Goal: Information Seeking & Learning: Learn about a topic

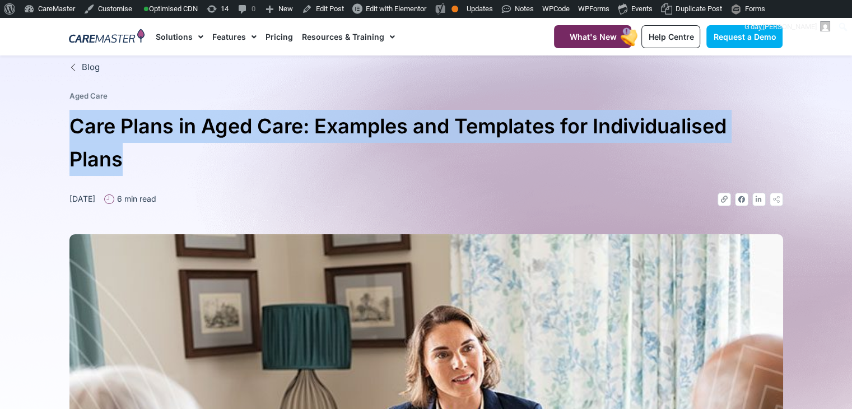
drag, startPoint x: 133, startPoint y: 161, endPoint x: 69, endPoint y: 115, distance: 78.2
click at [69, 115] on h1 "Care Plans in Aged Care: Examples and Templates for Individualised Plans" at bounding box center [426, 143] width 714 height 66
copy h1 "Care Plans in Aged Care: Examples and Templates for Individualised Plans"
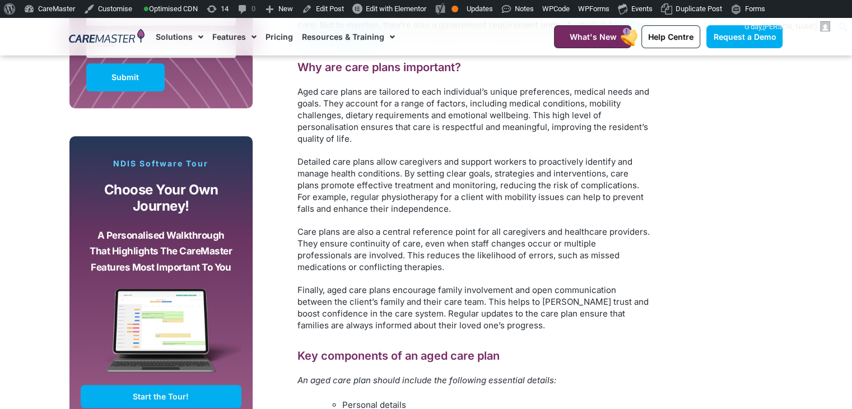
scroll to position [480, 0]
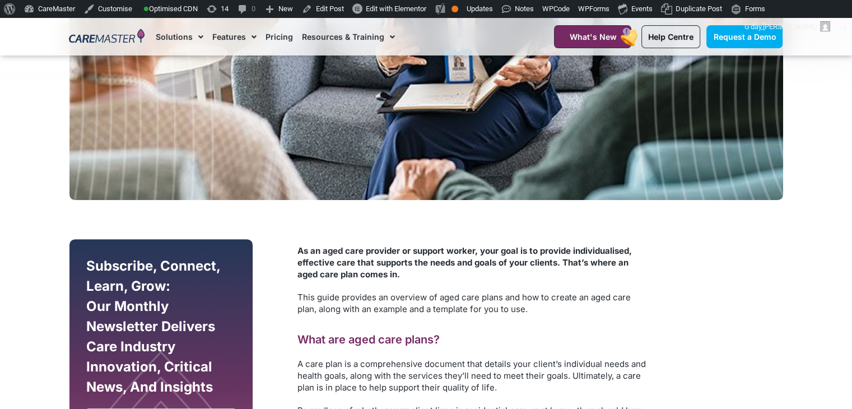
drag, startPoint x: 659, startPoint y: 236, endPoint x: 295, endPoint y: 242, distance: 364.3
copy div "As an aged care provider or support worker, your goal is to provide individuali…"
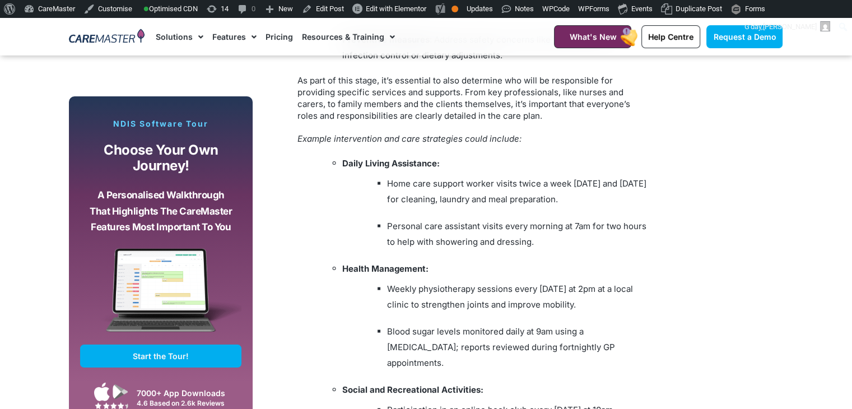
scroll to position [2311, 0]
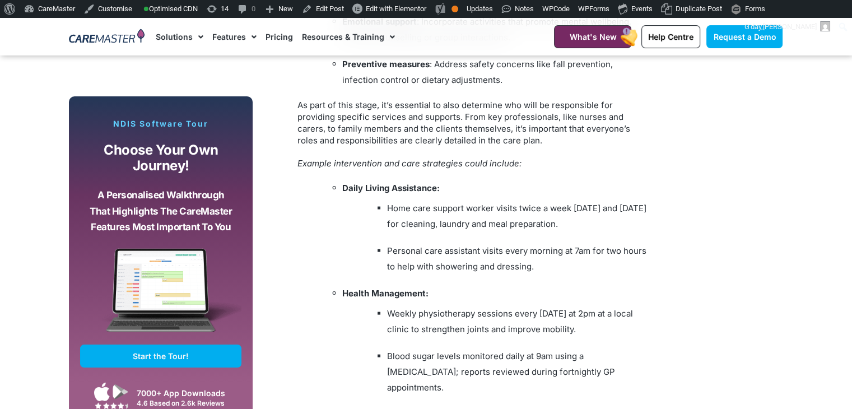
click at [379, 227] on ul "Home care support worker visits twice a week on Monday and Thursday for cleanin…" at bounding box center [508, 216] width 286 height 31
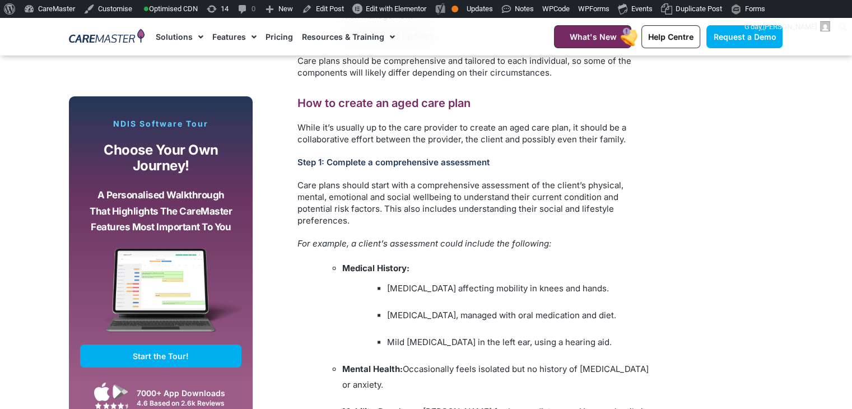
scroll to position [1435, 0]
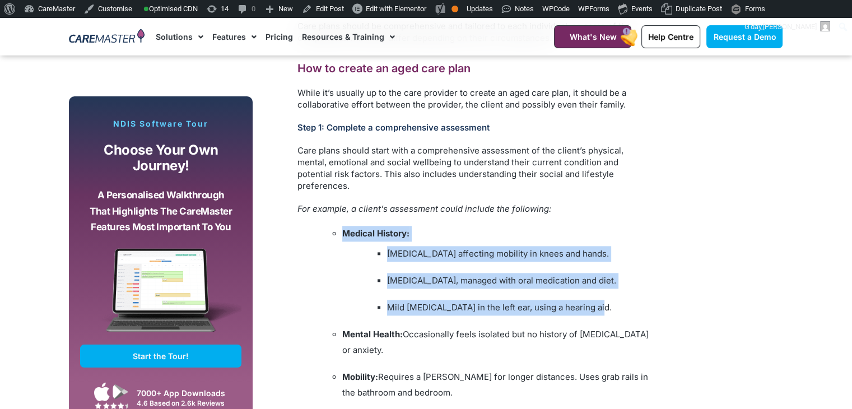
drag, startPoint x: 592, startPoint y: 309, endPoint x: 338, endPoint y: 225, distance: 267.6
copy li "Medical History: Arthritis affecting mobility in knees and hands. Type 2 diabet…"
click at [404, 274] on li "Type 2 diabetes, managed with oral medication and diet." at bounding box center [518, 281] width 263 height 16
drag, startPoint x: 384, startPoint y: 252, endPoint x: 592, endPoint y: 307, distance: 215.0
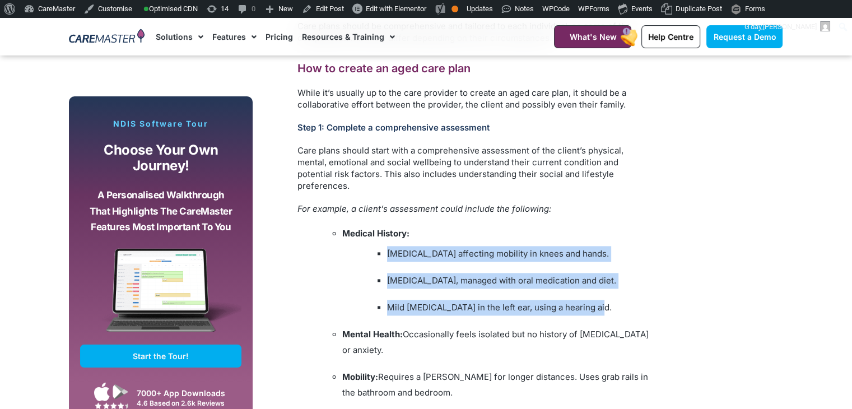
click at [592, 307] on li "Medical History: Arthritis affecting mobility in knees and hands. Type 2 diabet…" at bounding box center [496, 271] width 308 height 90
copy li "Arthritis affecting mobility in knees and hands. Type 2 diabetes, managed with …"
click at [474, 254] on li "Arthritis affecting mobility in knees and hands." at bounding box center [518, 254] width 263 height 16
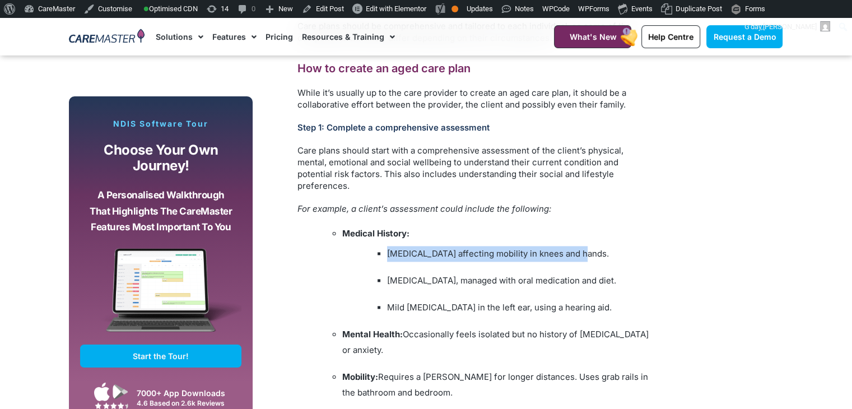
drag, startPoint x: 574, startPoint y: 259, endPoint x: 388, endPoint y: 260, distance: 186.1
click at [388, 260] on li "Arthritis affecting mobility in knees and hands." at bounding box center [518, 254] width 263 height 16
copy li "Arthritis affecting mobility in knees and hands."
drag, startPoint x: 386, startPoint y: 278, endPoint x: 601, endPoint y: 279, distance: 215.2
click at [616, 273] on ul "Type 2 diabetes, managed with oral medication and diet." at bounding box center [508, 281] width 286 height 16
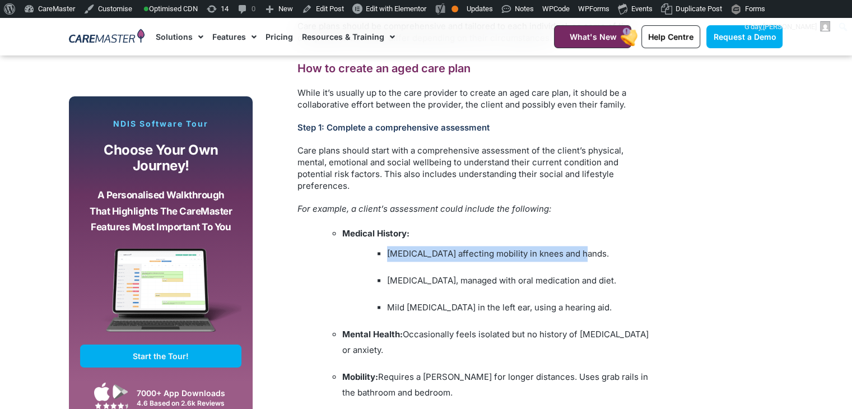
copy li "Type 2 diabetes, managed with oral medication and diet."
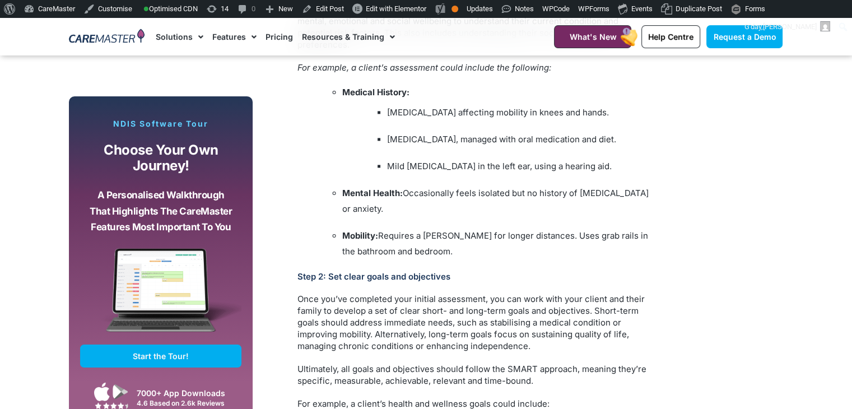
scroll to position [1507, 0]
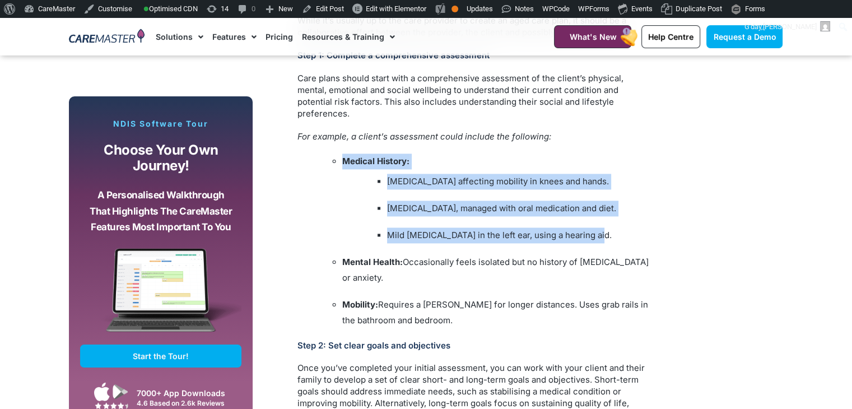
drag, startPoint x: 607, startPoint y: 236, endPoint x: 338, endPoint y: 155, distance: 281.2
click at [338, 155] on ul "Medical History: Arthritis affecting mobility in knees and hands. Type 2 diabet…" at bounding box center [485, 199] width 331 height 90
copy li "Medical History: Arthritis affecting mobility in knees and hands. Type 2 diabet…"
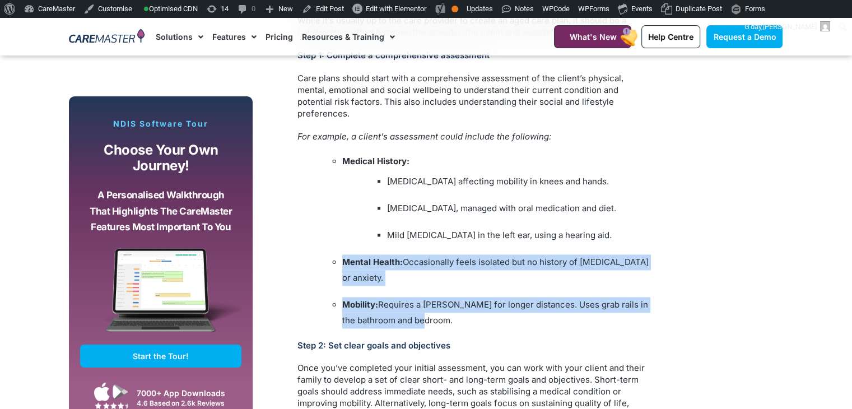
drag, startPoint x: 454, startPoint y: 325, endPoint x: 328, endPoint y: 258, distance: 143.1
copy div "Mental Health: Occasionally feels isolated but no history of depression or anxi…"
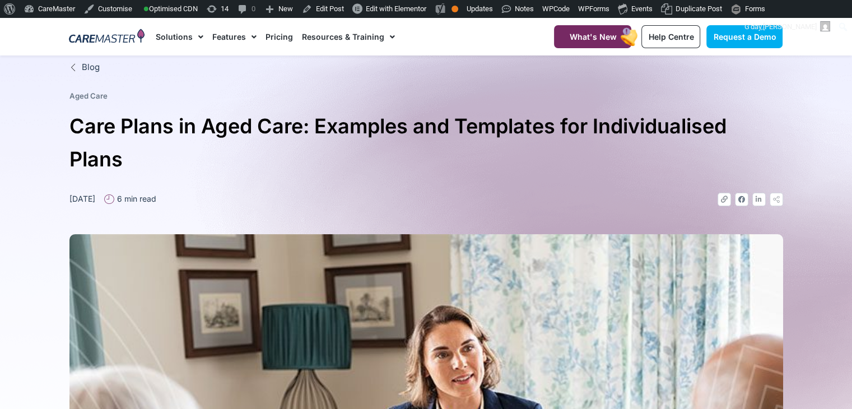
scroll to position [409, 0]
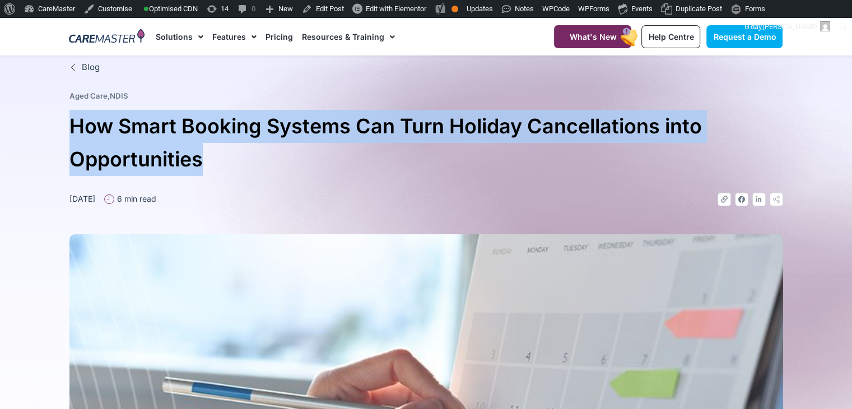
drag, startPoint x: 229, startPoint y: 152, endPoint x: 67, endPoint y: 123, distance: 164.7
click at [67, 123] on div "Blog Aged Care , NDIS How Smart Booking Systems Can Turn Holiday Cancellations …" at bounding box center [426, 370] width 725 height 630
copy h1 "How Smart Booking Systems Can Turn Holiday Cancellations into Opportunities"
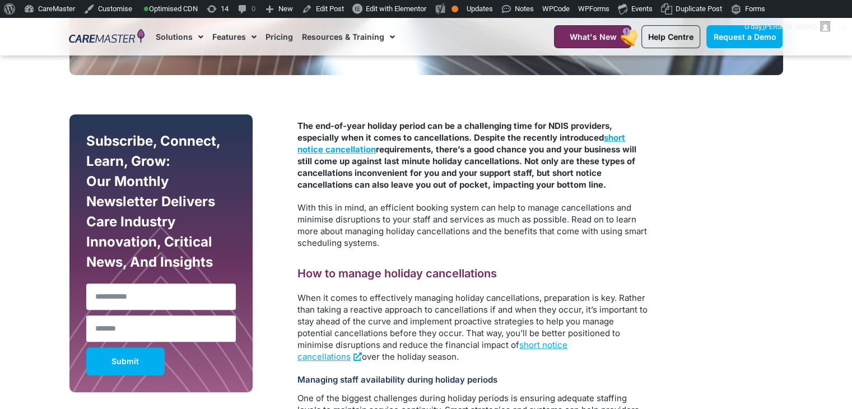
scroll to position [627, 0]
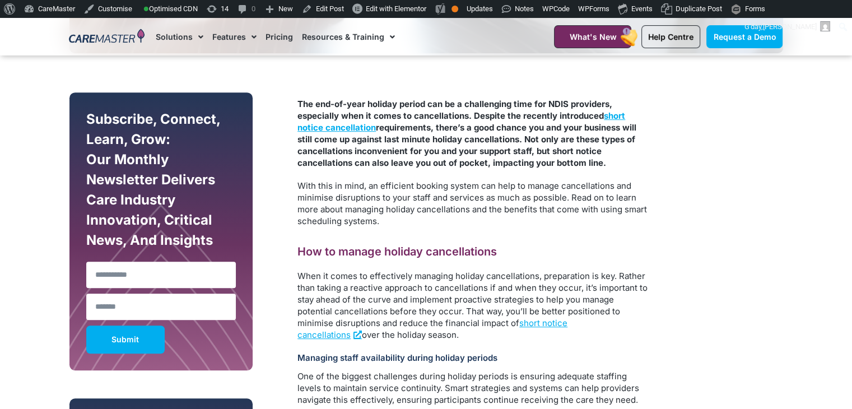
drag, startPoint x: 575, startPoint y: 239, endPoint x: 298, endPoint y: 104, distance: 308.3
copy div "The end-of-year holiday period can be a challenging time for NDIS providers, es…"
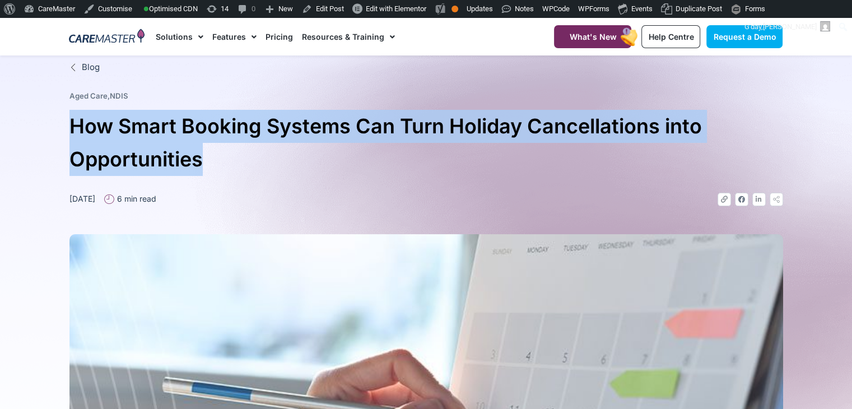
scroll to position [409, 0]
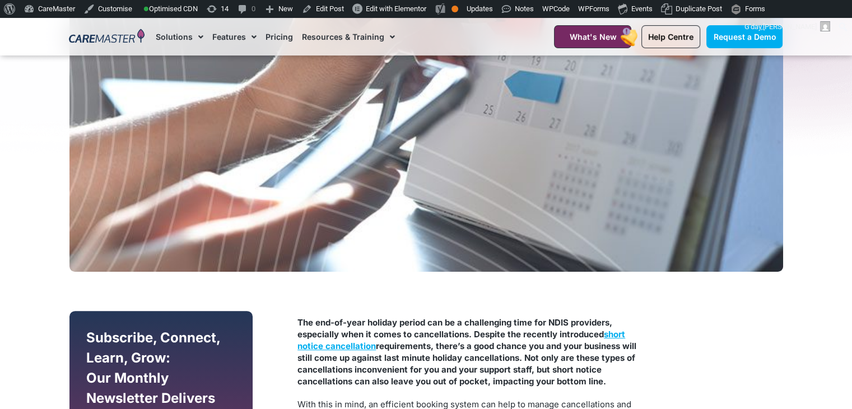
click at [358, 352] on strong "The end-of-year holiday period can be a challenging time for NDIS providers, es…" at bounding box center [467, 351] width 339 height 69
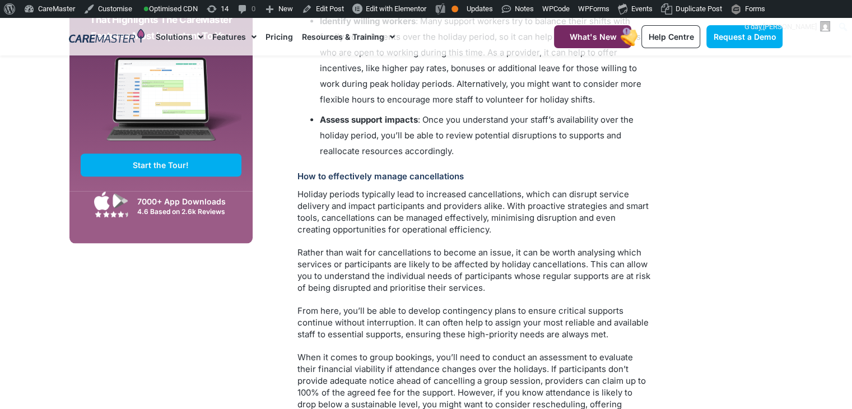
scroll to position [1268, 0]
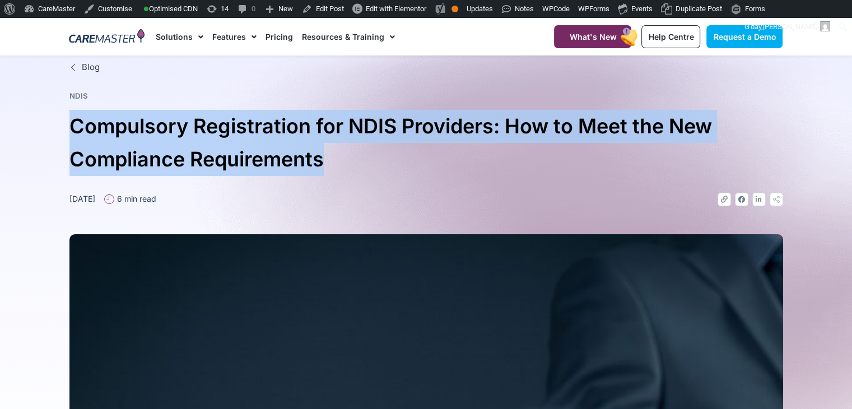
drag, startPoint x: 350, startPoint y: 166, endPoint x: 58, endPoint y: 128, distance: 294.4
click at [58, 128] on section "Blog NDIS Compulsory Registration for NDIS Providers: How to Meet the New Compl…" at bounding box center [426, 370] width 852 height 630
copy h1 "Compulsory Registration for NDIS Providers: How to Meet the New Compliance Requ…"
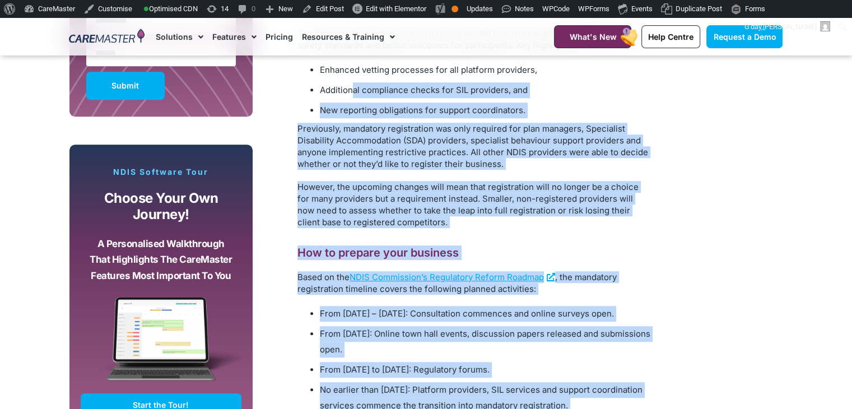
scroll to position [472, 0]
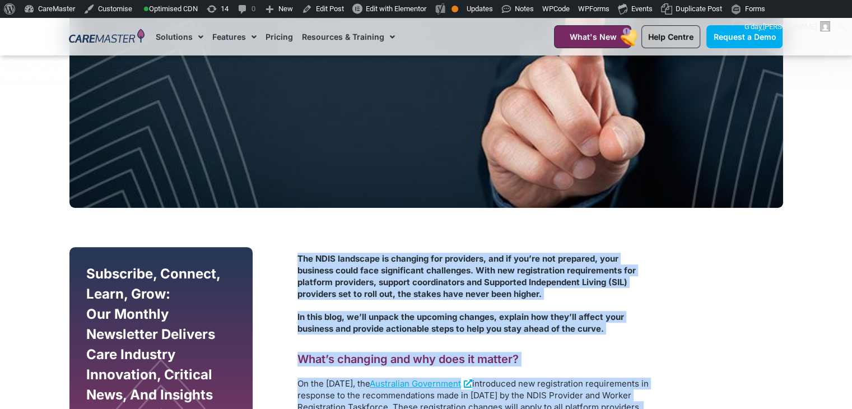
drag, startPoint x: 364, startPoint y: 323, endPoint x: 300, endPoint y: 254, distance: 94.0
copy div "The NDIS landscape is changing for providers, and if you’re not prepared, your …"
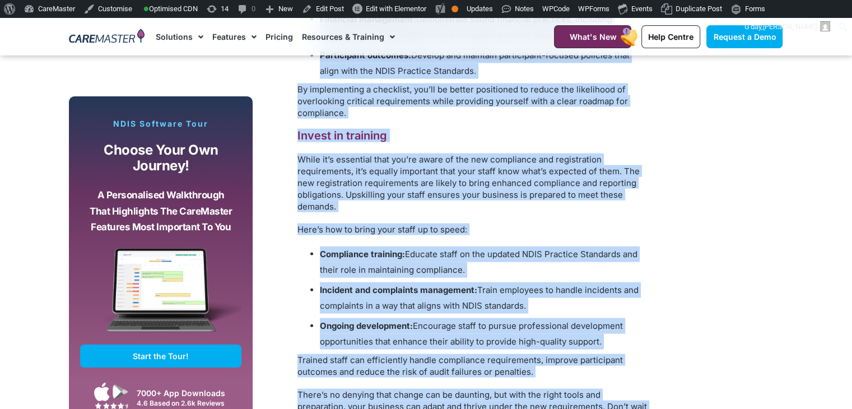
scroll to position [2401, 0]
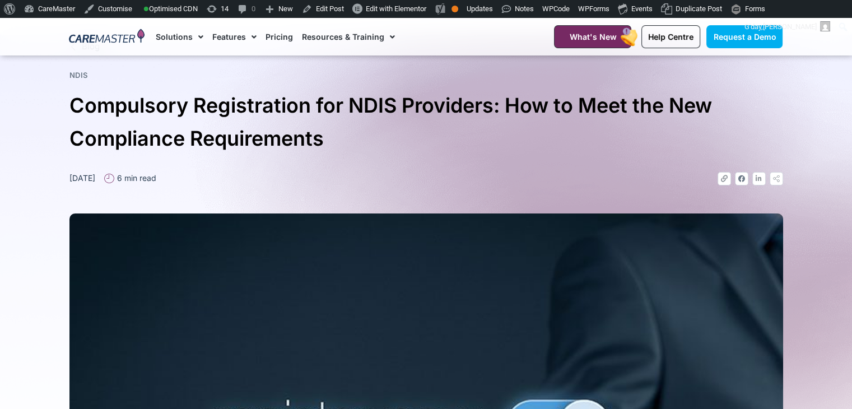
scroll to position [0, 0]
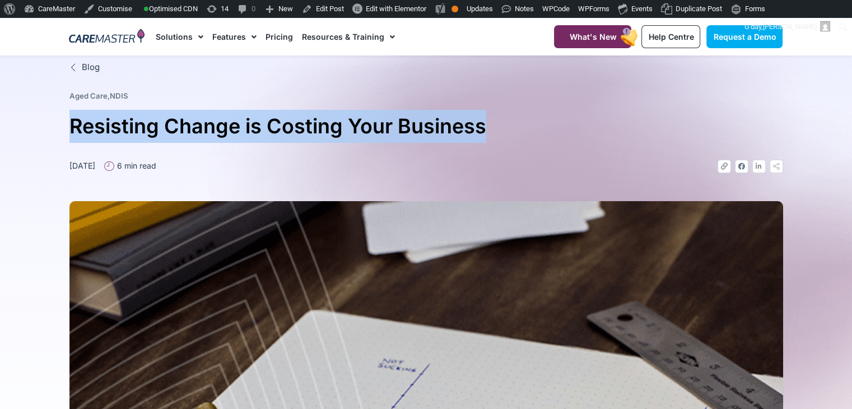
drag, startPoint x: 486, startPoint y: 133, endPoint x: 72, endPoint y: 124, distance: 414.8
click at [72, 124] on h1 "Resisting Change is Costing Your Business" at bounding box center [426, 126] width 714 height 33
copy h1 "Resisting Change is Costing Your Business"
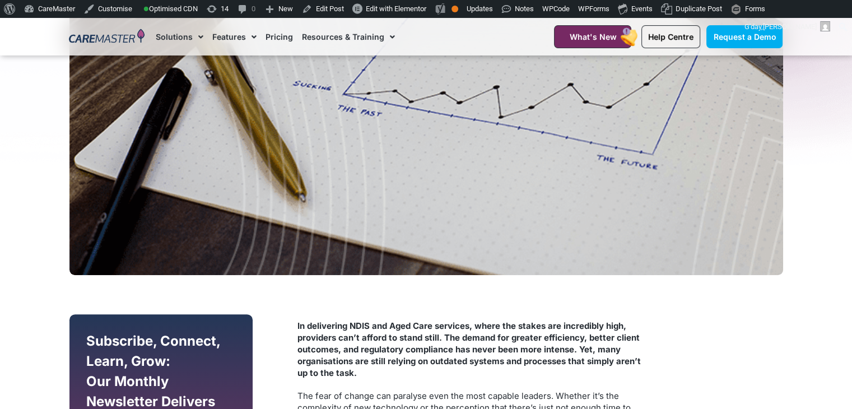
scroll to position [295, 0]
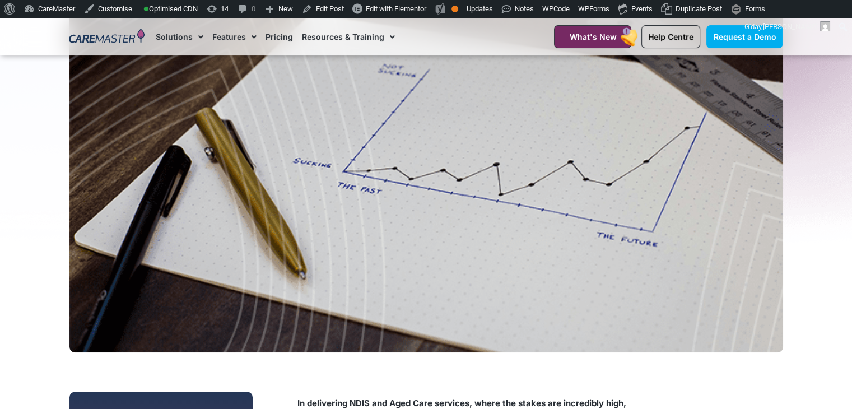
drag, startPoint x: 440, startPoint y: 334, endPoint x: 290, endPoint y: 395, distance: 161.9
copy div "Lo ipsumdolor SITA con Adip Elit seddoeiu, tempo inc utlabo etd magnaaliqu enim…"
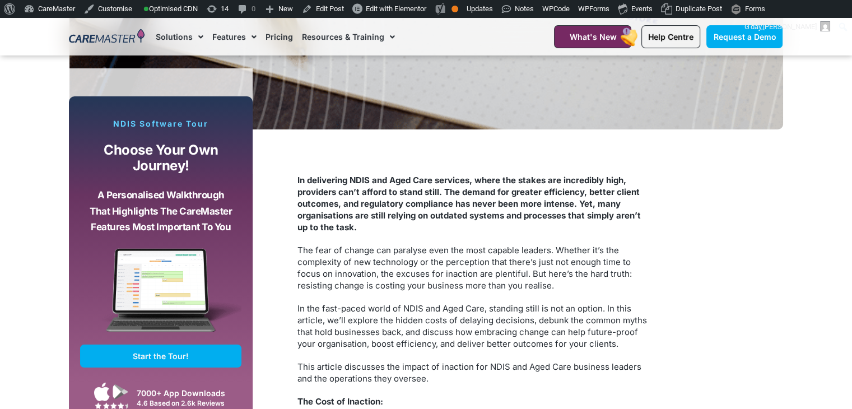
scroll to position [0, 0]
